Goal: Transaction & Acquisition: Purchase product/service

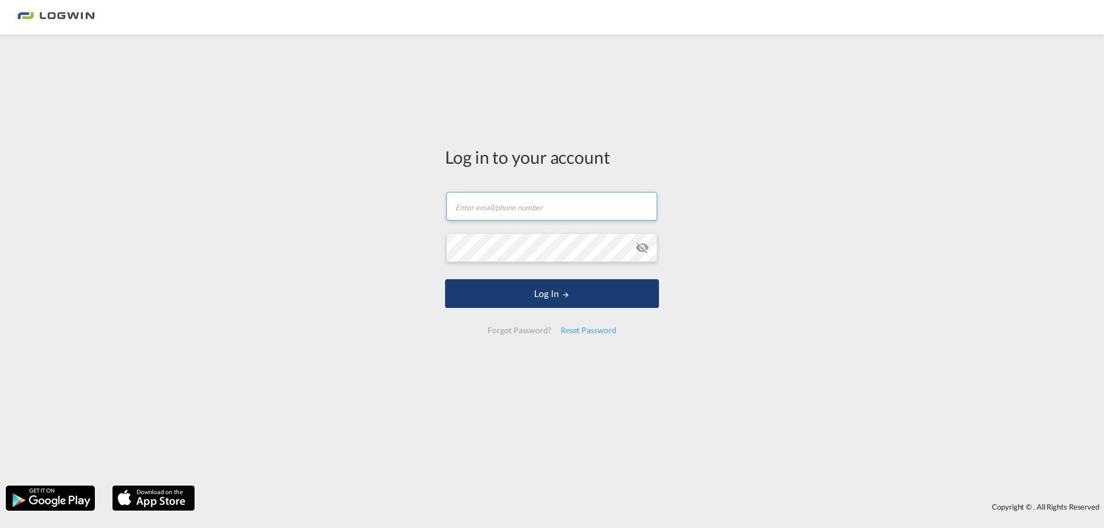
type input "[PERSON_NAME][EMAIL_ADDRESS][PERSON_NAME][DOMAIN_NAME]"
click at [554, 292] on button "Log In" at bounding box center [552, 293] width 214 height 29
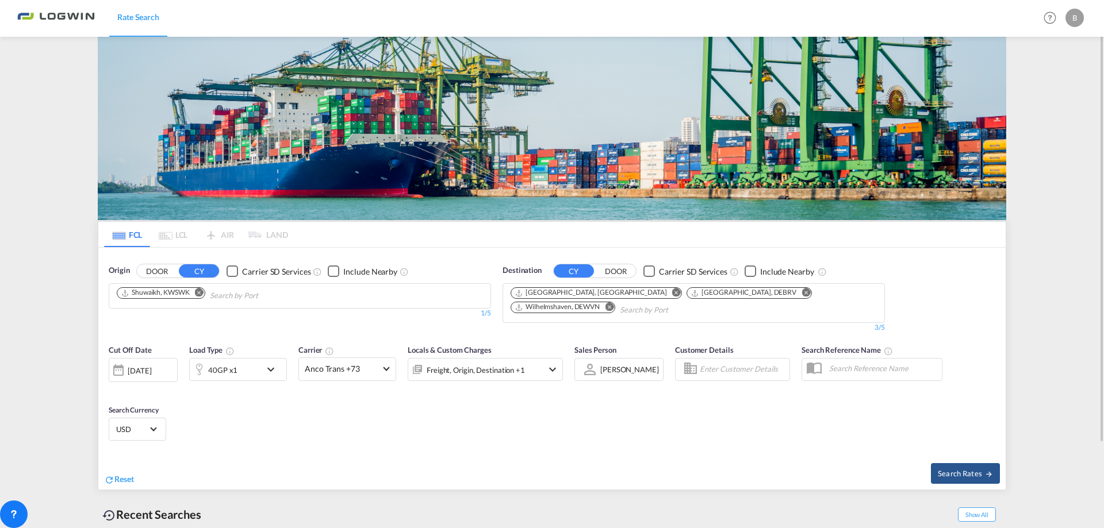
click at [614, 303] on md-icon "Remove" at bounding box center [609, 307] width 9 height 9
click at [802, 290] on md-icon "Remove" at bounding box center [806, 293] width 9 height 9
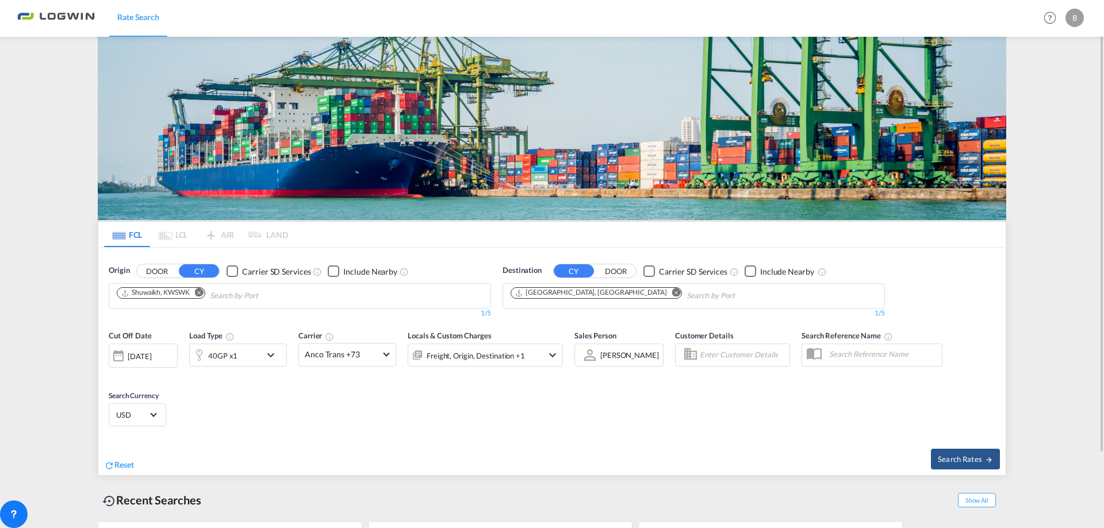
click at [672, 296] on md-icon "Remove" at bounding box center [676, 293] width 9 height 9
click at [200, 292] on md-icon "Remove" at bounding box center [199, 293] width 9 height 9
click at [216, 293] on body "Rate Search Rate Search Help Resources Product Release B My Profile Logout FCL …" at bounding box center [552, 264] width 1104 height 528
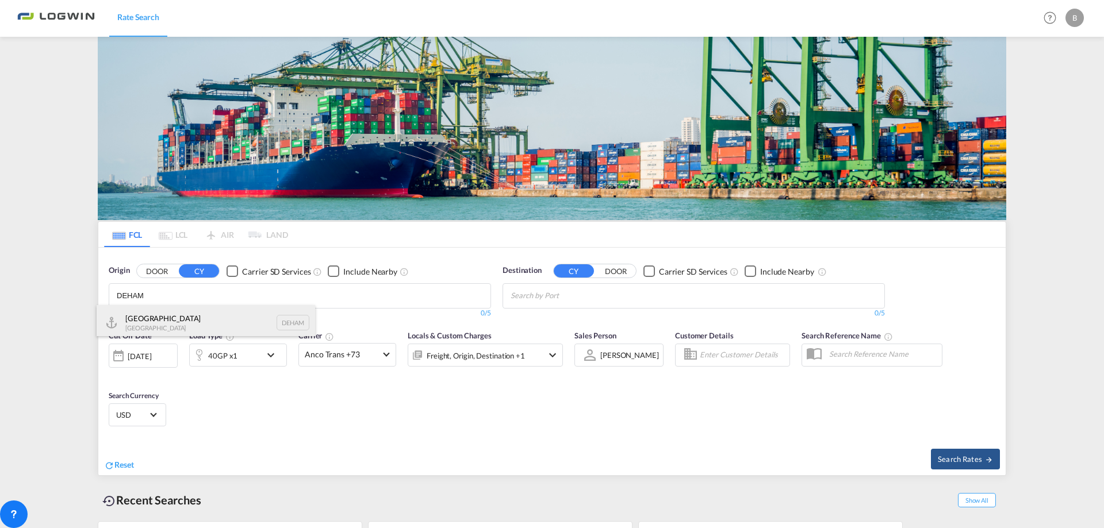
type input "DEHAM"
click at [162, 319] on div "[GEOGRAPHIC_DATA] [GEOGRAPHIC_DATA] DEHAM" at bounding box center [206, 322] width 219 height 35
click at [278, 294] on md-icon "Remove" at bounding box center [282, 293] width 9 height 9
click at [196, 294] on body "Rate Search Rate Search Help Resources Product Release B My Profile Logout FCL …" at bounding box center [552, 264] width 1104 height 528
type input "Ningbo"
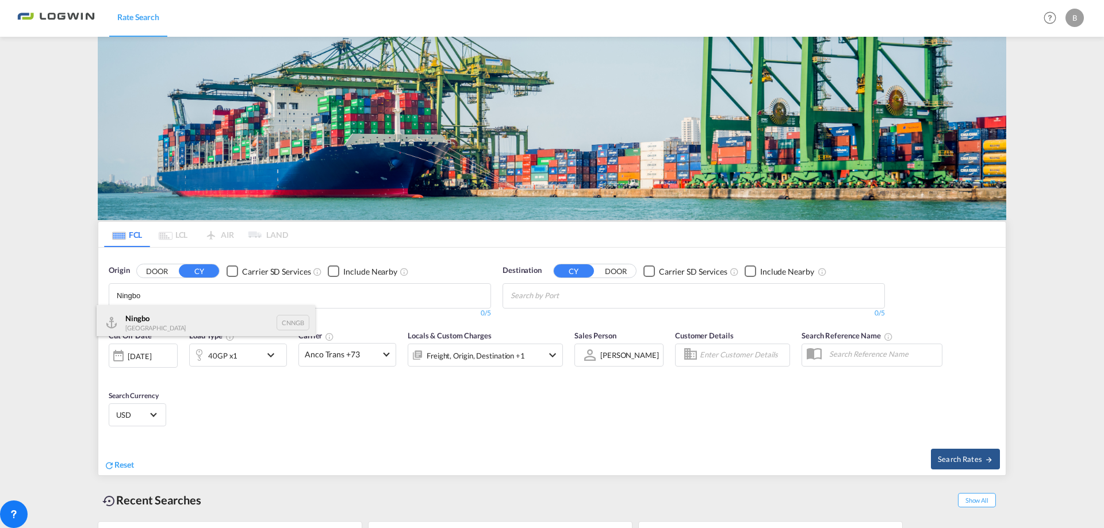
click at [170, 323] on div "Ningbo China CNNGB" at bounding box center [206, 322] width 219 height 35
click at [611, 300] on body "Rate Search Rate Search Help Resources Product Release B My Profile Logout FCL …" at bounding box center [552, 264] width 1104 height 528
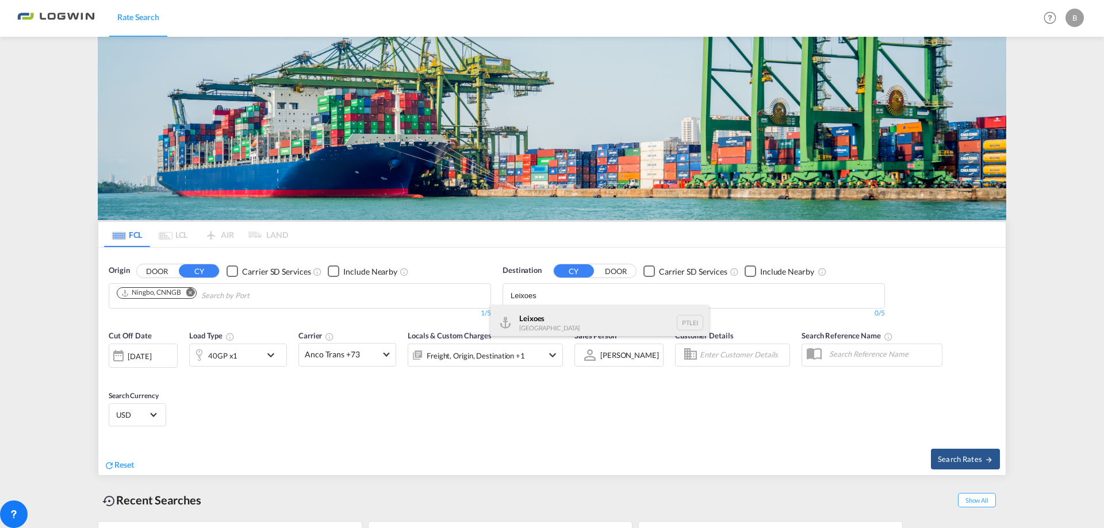
type input "Leixoes"
click at [553, 324] on div "Leixoes [GEOGRAPHIC_DATA] PTLEI" at bounding box center [599, 322] width 219 height 35
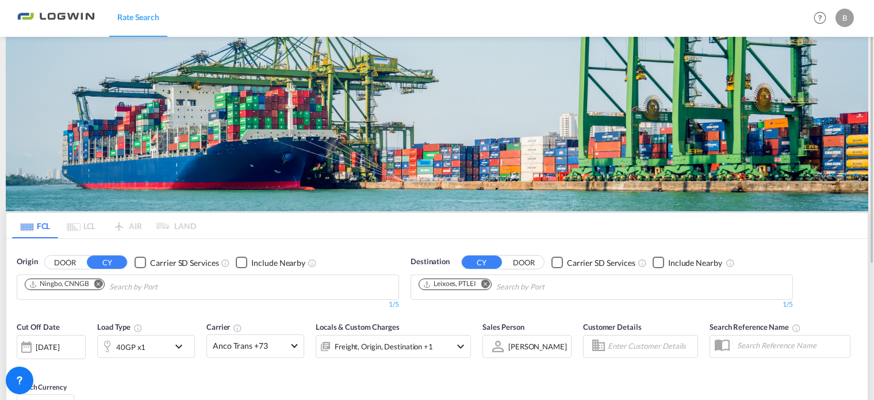
click at [29, 313] on div "Origin DOOR CY Carrier SD Services Include Nearby Ningbo, CNNGB 1/5 1/" at bounding box center [208, 282] width 394 height 65
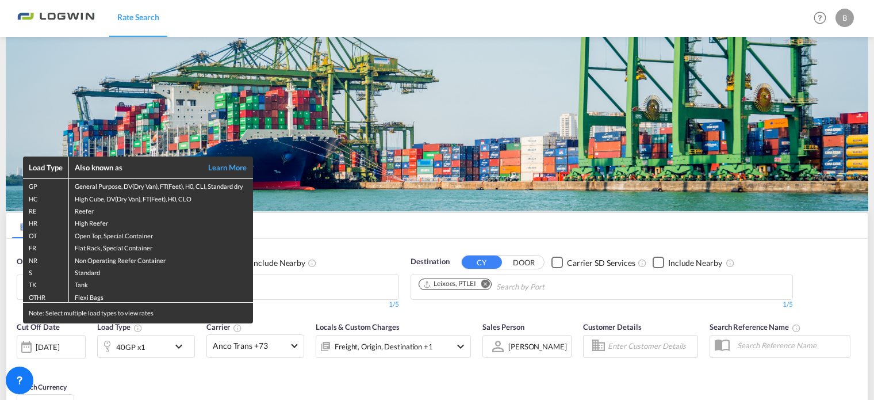
click at [160, 342] on div "Load Type Also known as Learn More GP General Purpose, DV(Dry Van), FT(Feet), H…" at bounding box center [437, 200] width 874 height 400
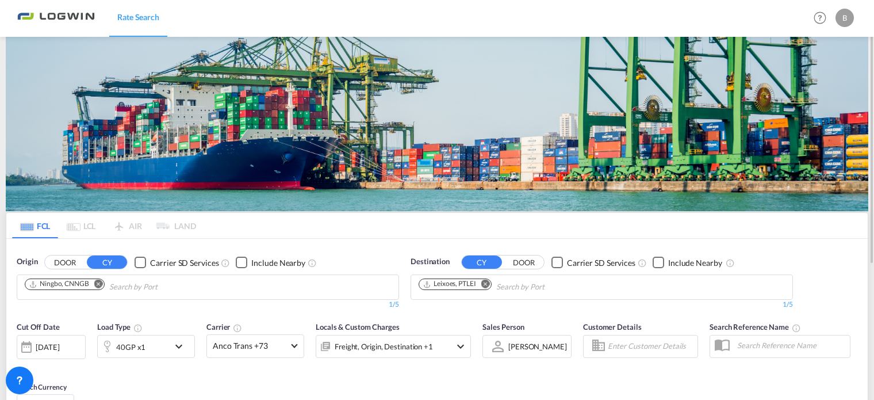
click at [178, 346] on md-icon "icon-chevron-down" at bounding box center [182, 346] width 20 height 14
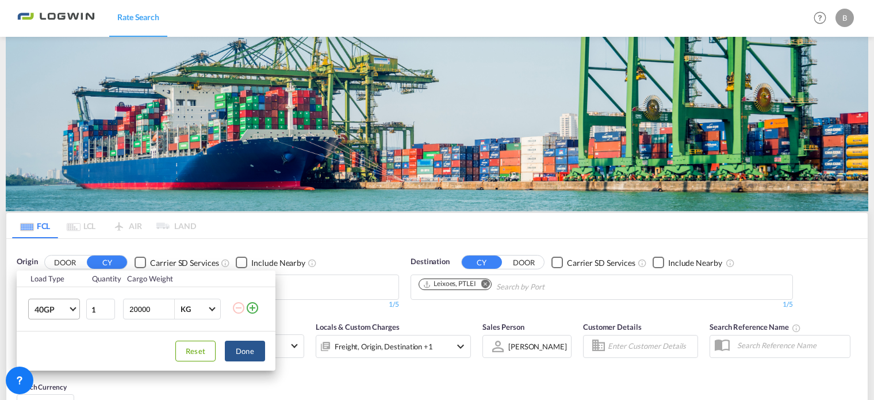
click at [76, 306] on md-select-value "40GP" at bounding box center [56, 309] width 46 height 20
click at [64, 258] on md-option "20GP" at bounding box center [64, 261] width 78 height 28
click at [252, 345] on button "Done" at bounding box center [245, 350] width 40 height 21
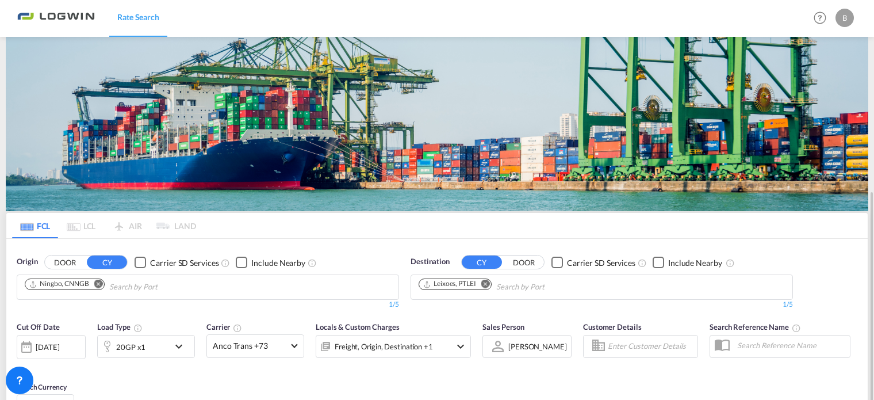
scroll to position [173, 0]
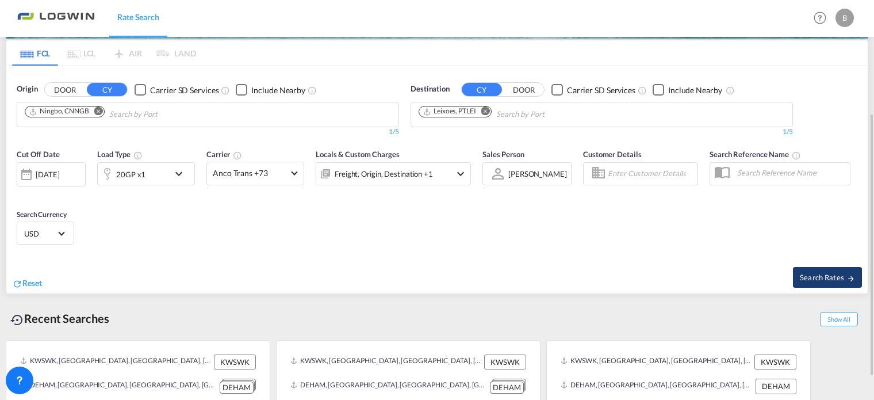
click at [822, 277] on span "Search Rates" at bounding box center [827, 277] width 55 height 9
type input "CNNGB to PTLEI / [DATE]"
